Goal: Participate in discussion

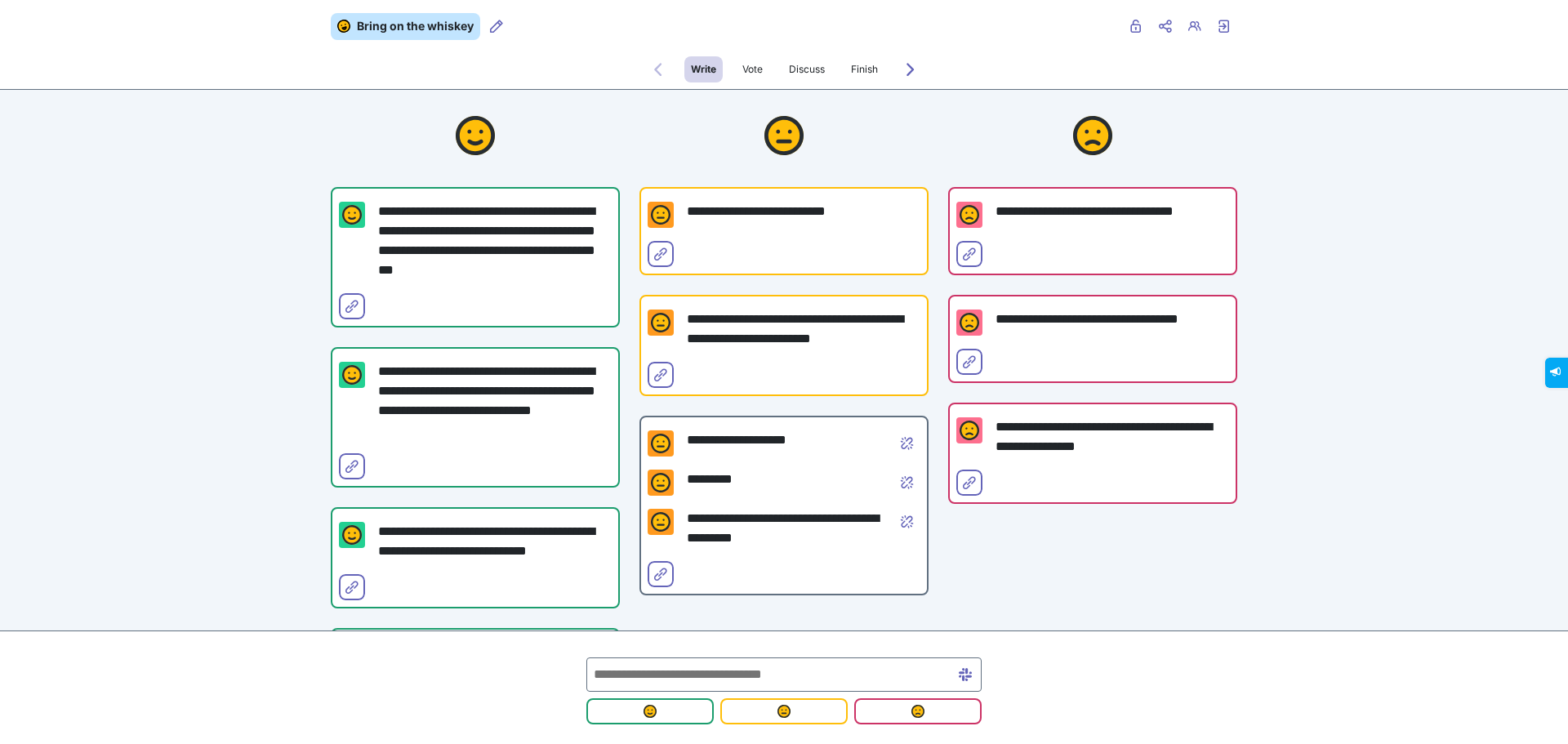
click at [748, 446] on p "**********" at bounding box center [790, 440] width 207 height 20
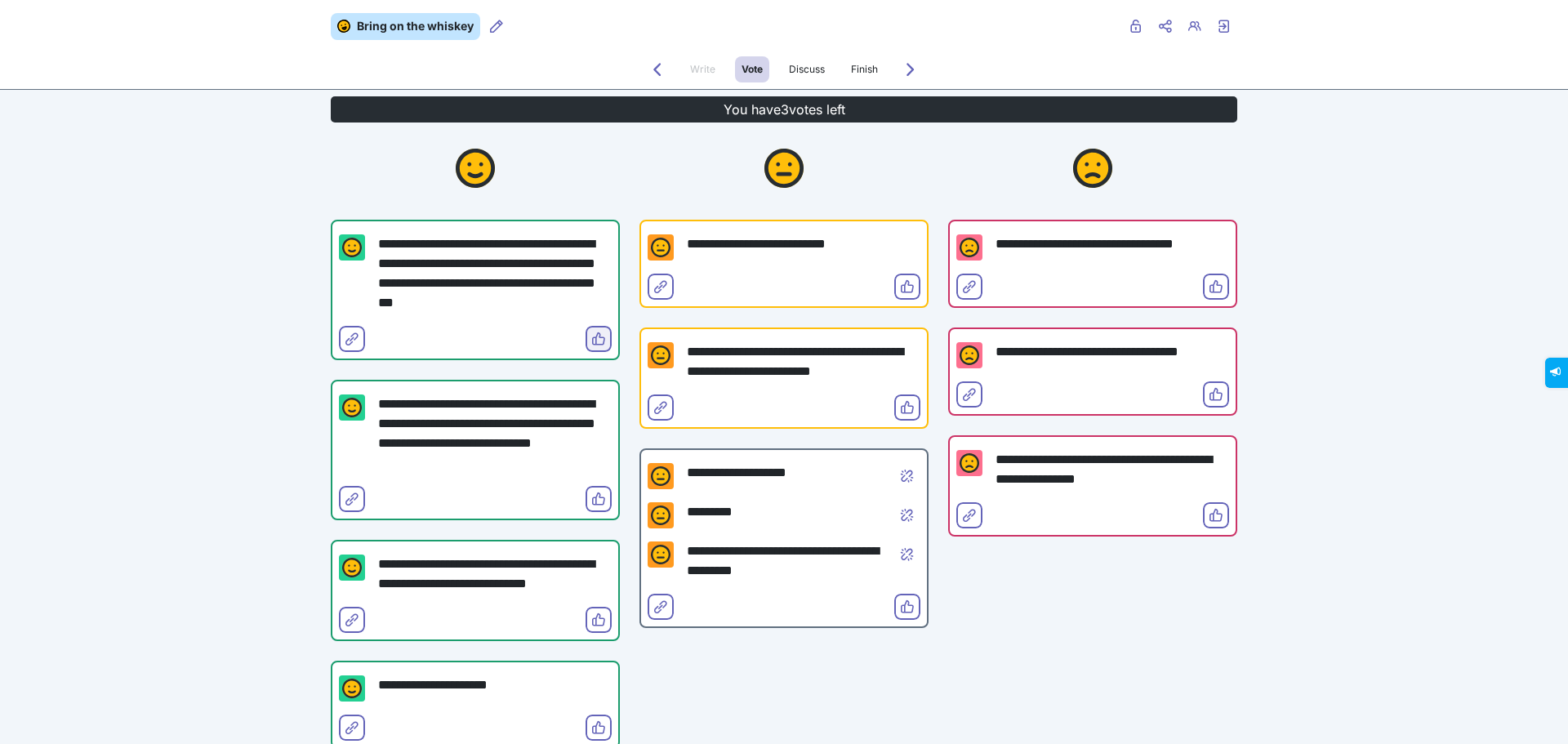
click at [596, 341] on icon "Vote" at bounding box center [598, 339] width 13 height 13
click at [906, 596] on button "Vote" at bounding box center [906, 606] width 26 height 26
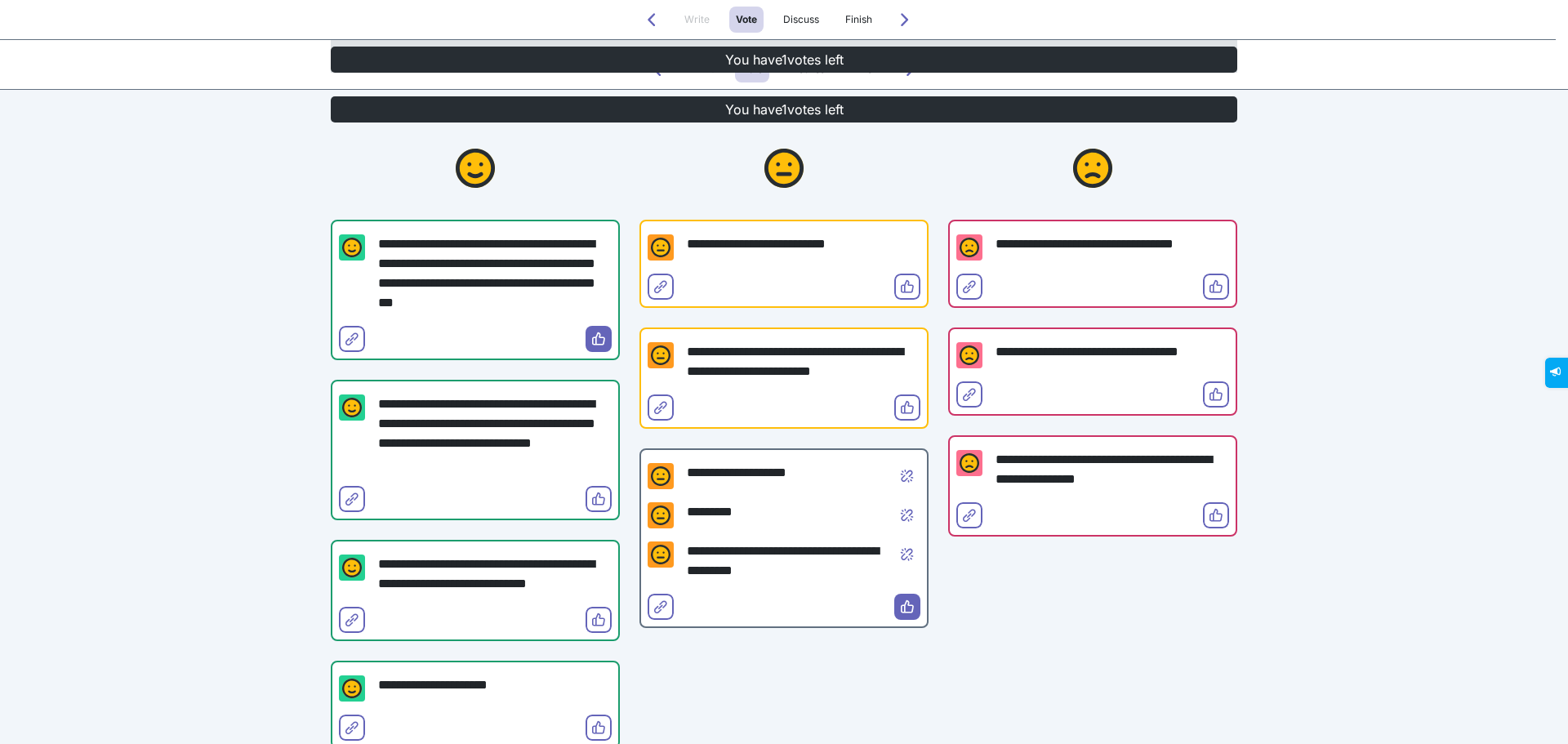
scroll to position [109, 0]
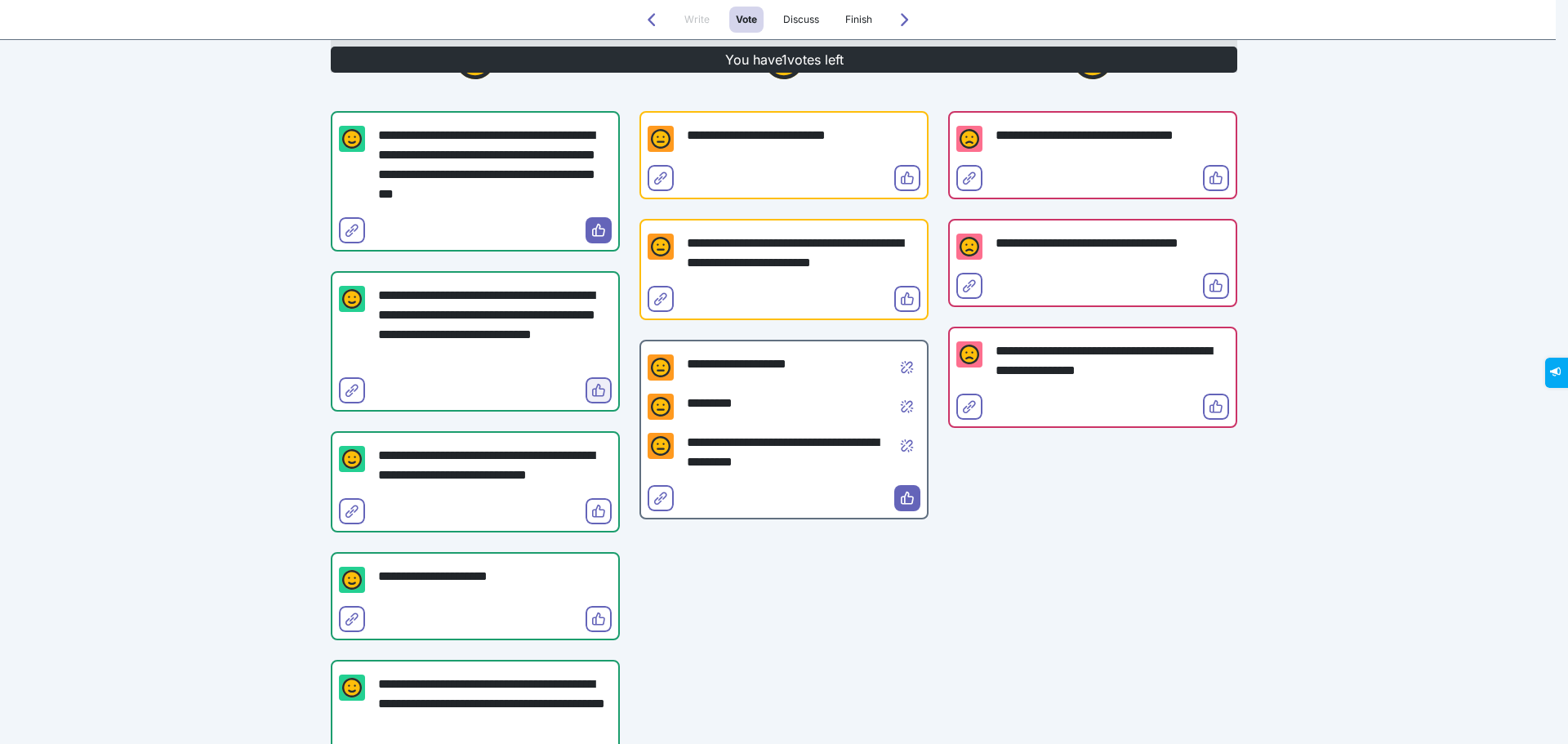
click at [596, 387] on icon "Vote" at bounding box center [598, 390] width 13 height 13
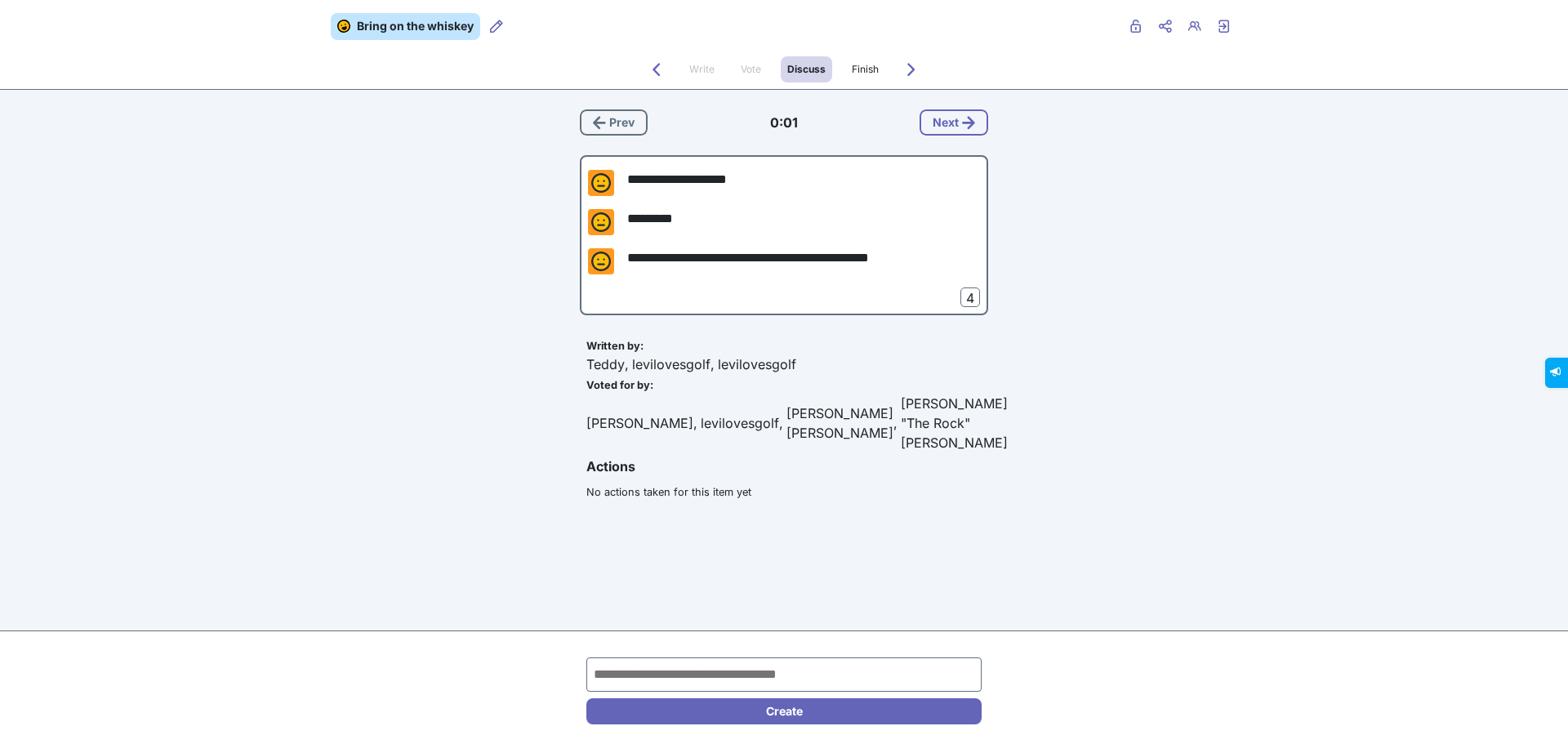
scroll to position [0, 0]
